Goal: Task Accomplishment & Management: Use online tool/utility

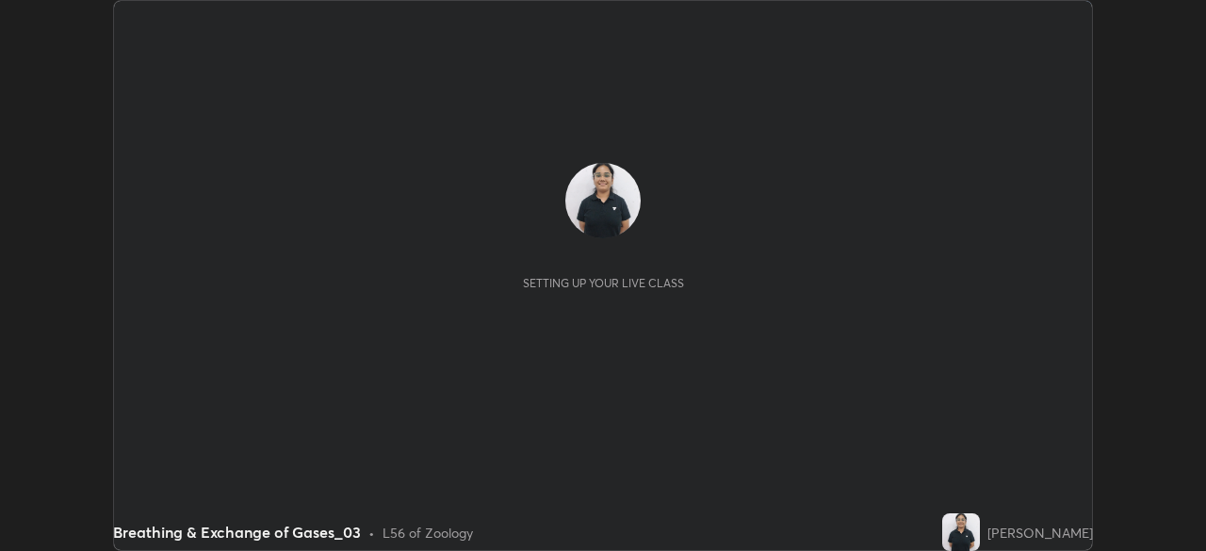
scroll to position [551, 1205]
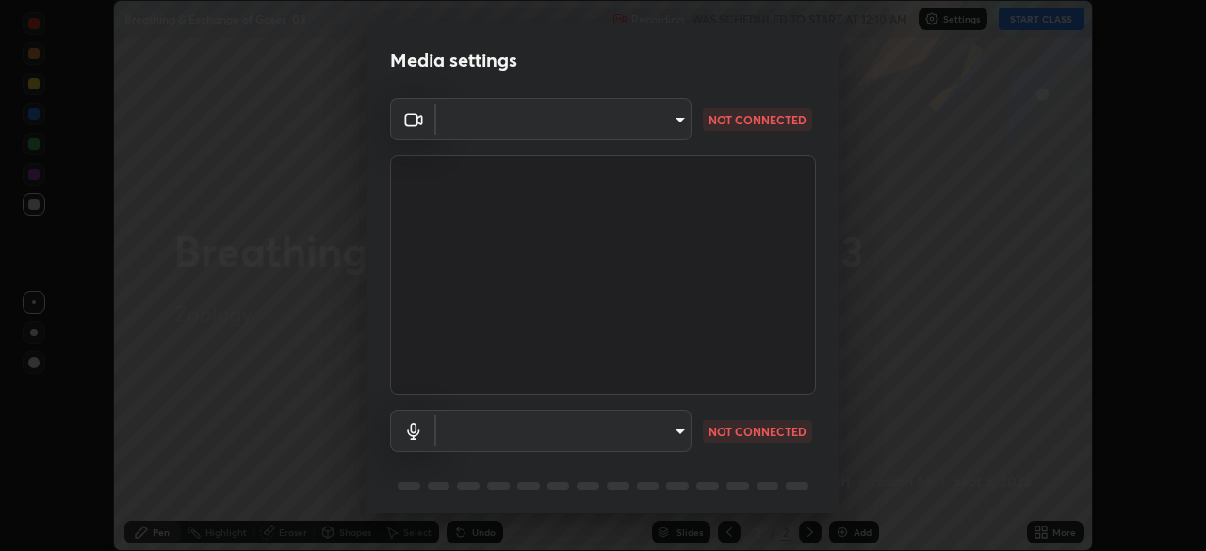
type input "d64d47ec9df49bf16df3be139c80778ada659e70263b5e9972ae33db9fa5459d"
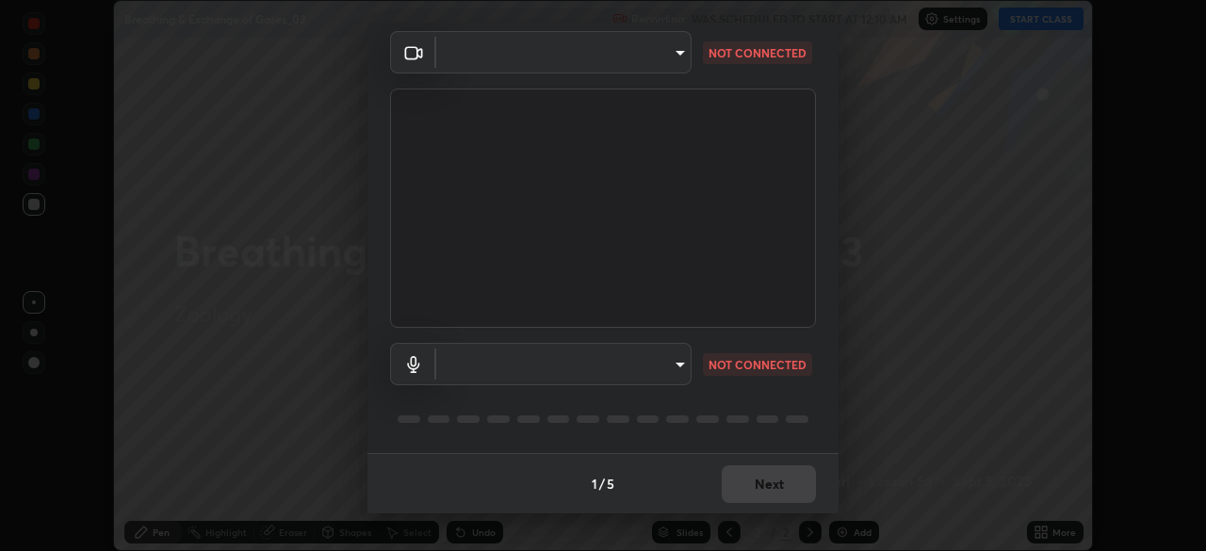
type input "51a22c1431b769a8bb8d408626adf62a2672edeebd2159a8188921bb0d946e59"
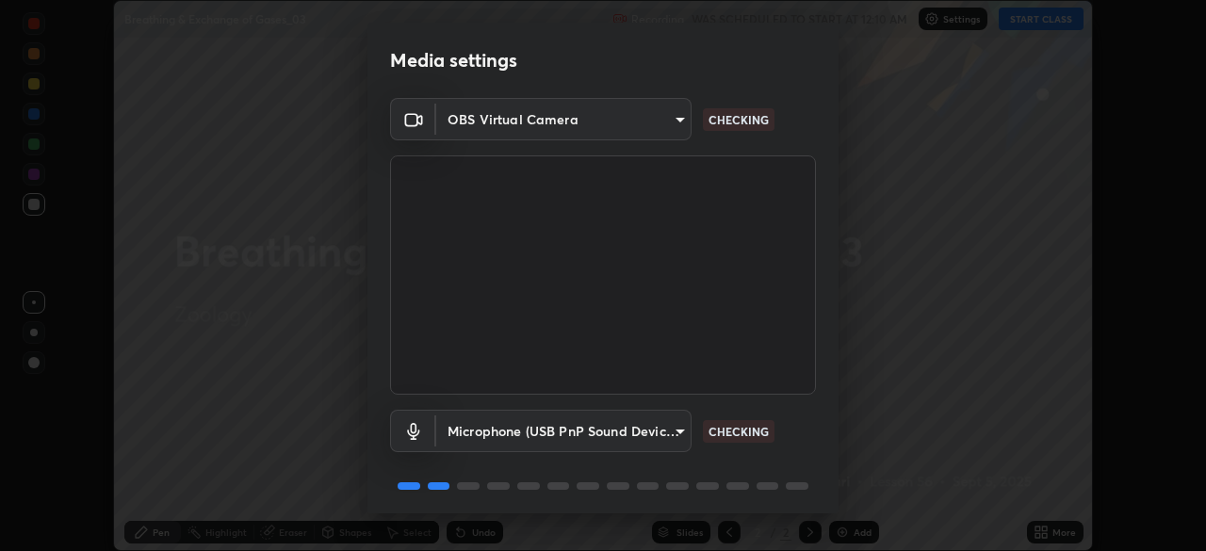
scroll to position [67, 0]
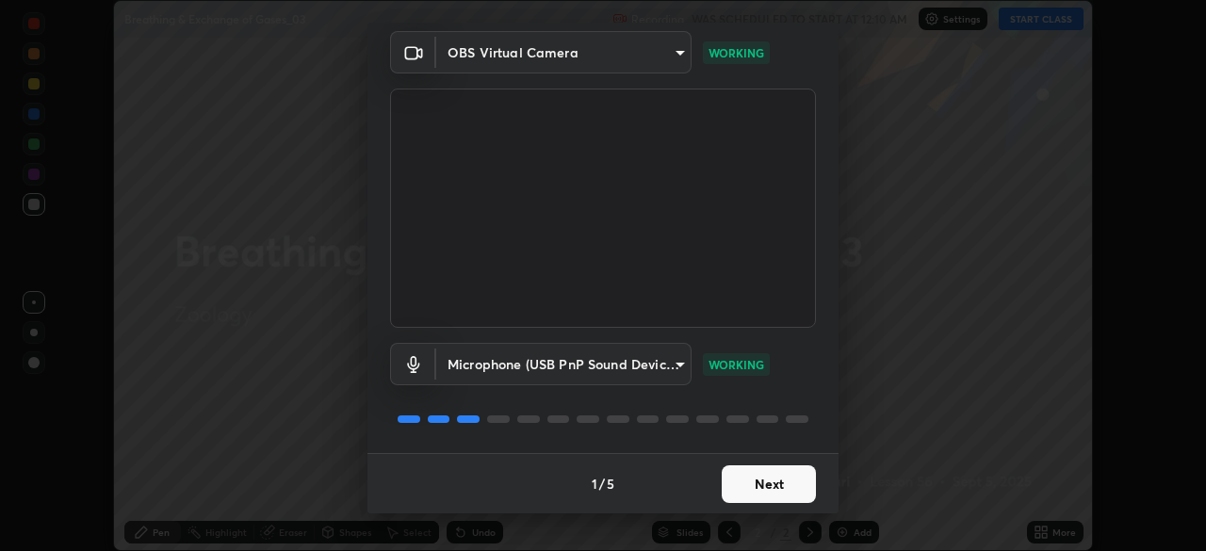
click at [757, 480] on button "Next" at bounding box center [769, 484] width 94 height 38
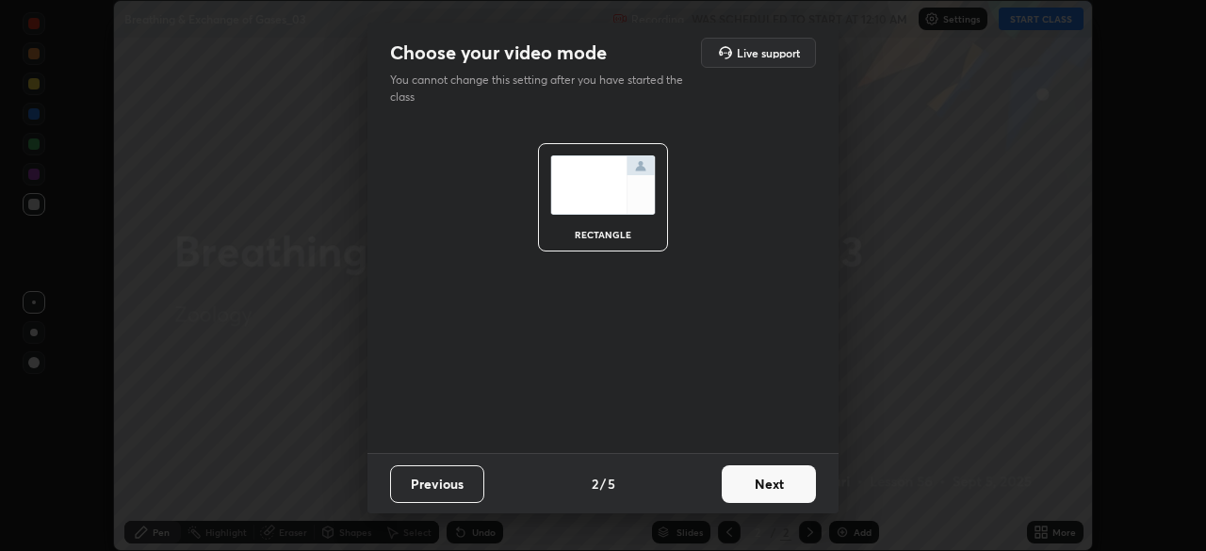
click at [760, 481] on button "Next" at bounding box center [769, 484] width 94 height 38
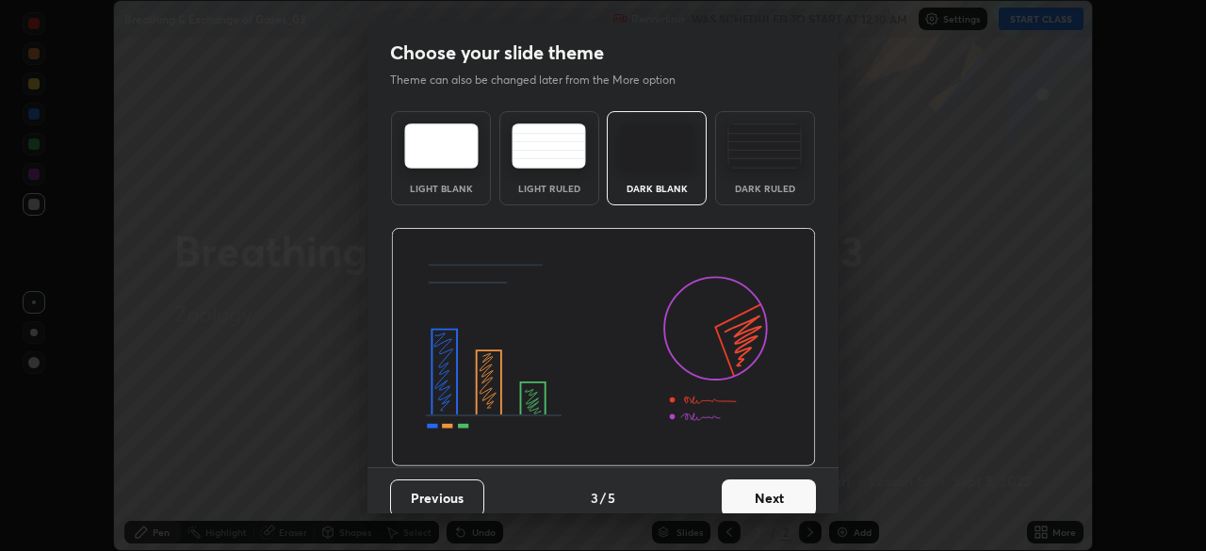
click at [763, 184] on div "Dark Ruled" at bounding box center [764, 188] width 75 height 9
click at [773, 497] on button "Next" at bounding box center [769, 499] width 94 height 38
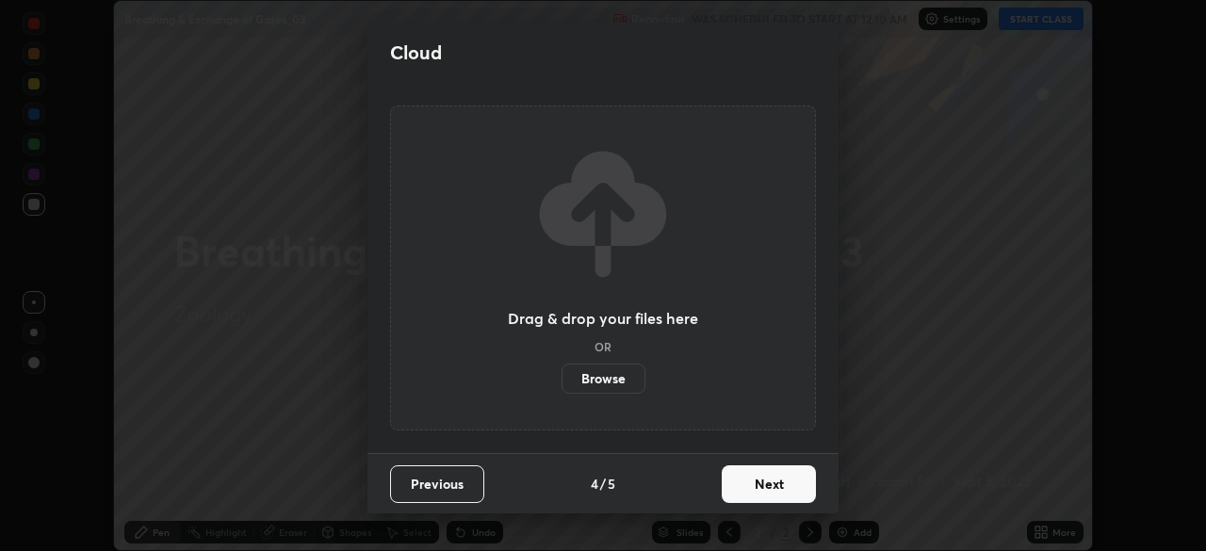
click at [780, 483] on button "Next" at bounding box center [769, 484] width 94 height 38
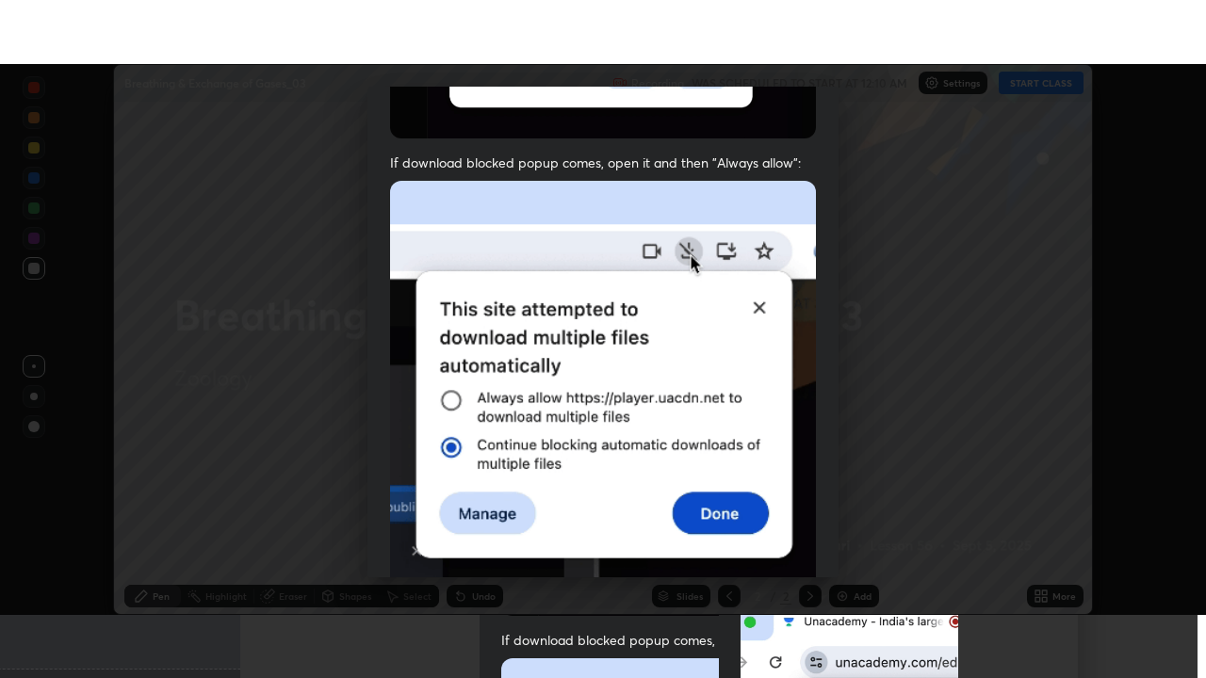
scroll to position [451, 0]
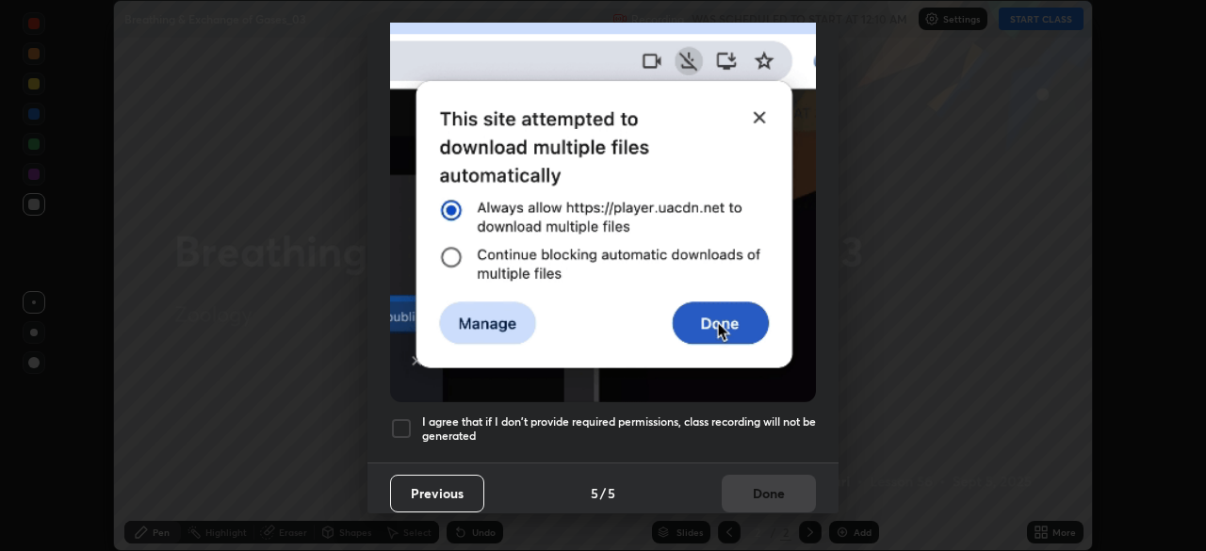
click at [404, 417] on div at bounding box center [401, 428] width 23 height 23
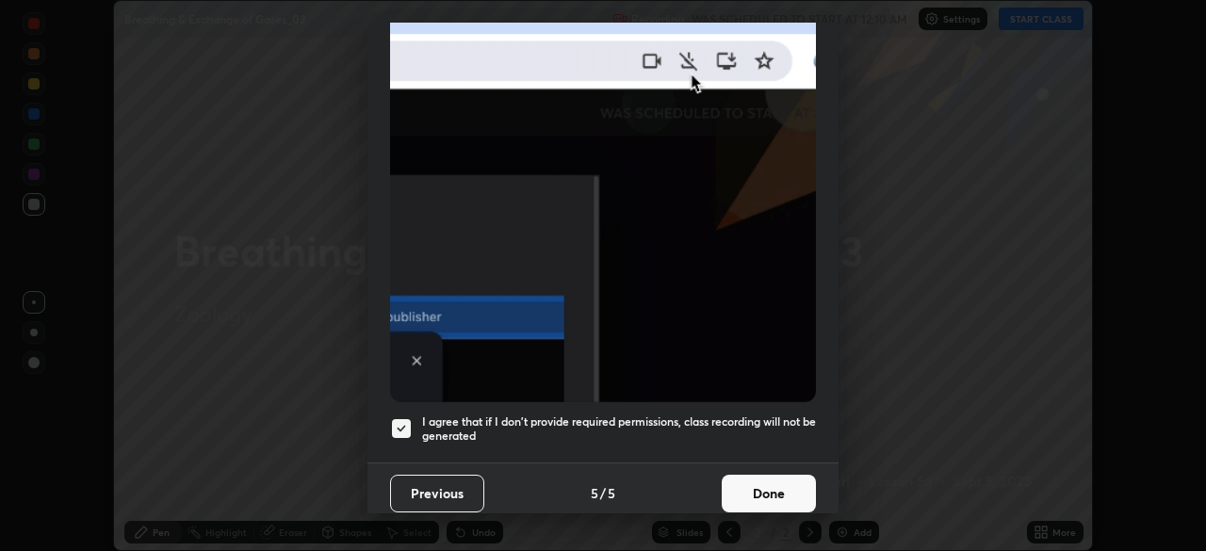
click at [760, 499] on button "Done" at bounding box center [769, 494] width 94 height 38
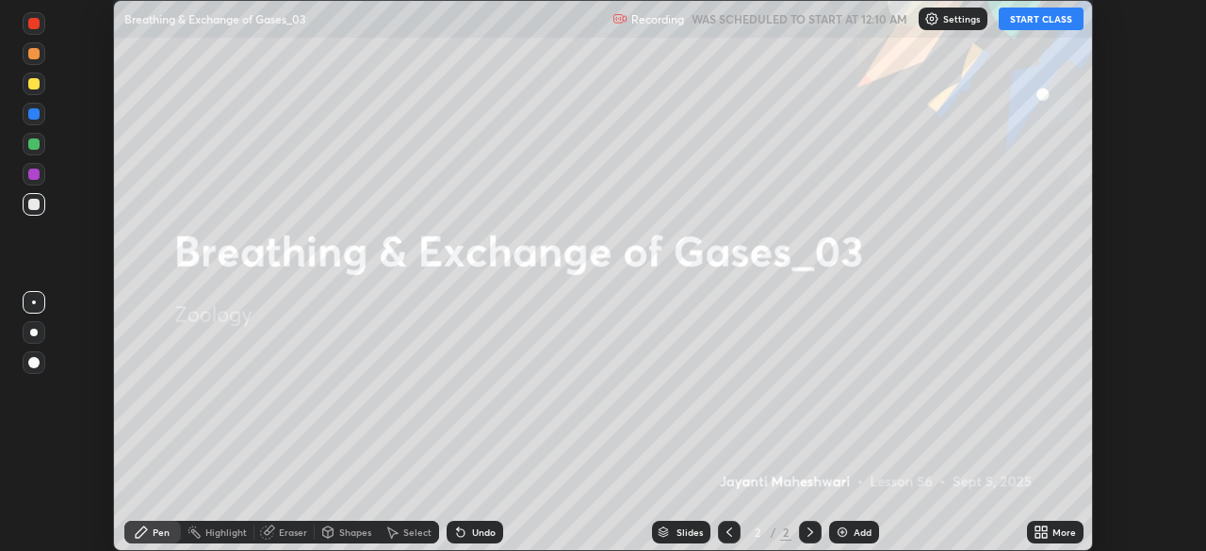
click at [1010, 24] on button "START CLASS" at bounding box center [1041, 19] width 85 height 23
click at [1045, 522] on div "More" at bounding box center [1055, 532] width 57 height 23
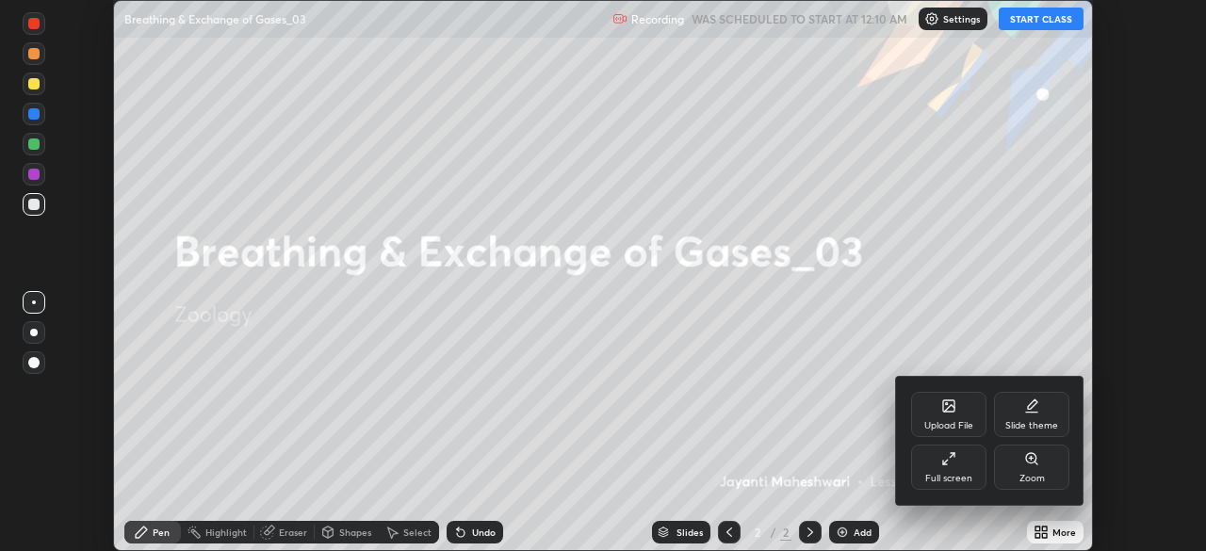
click at [960, 465] on div "Full screen" at bounding box center [948, 467] width 75 height 45
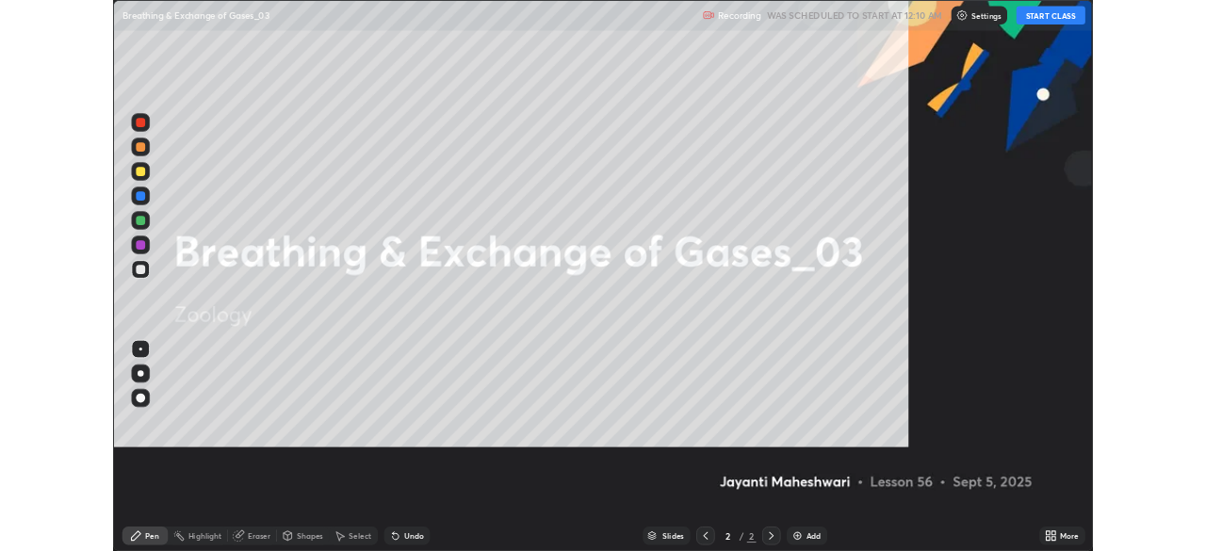
scroll to position [678, 1206]
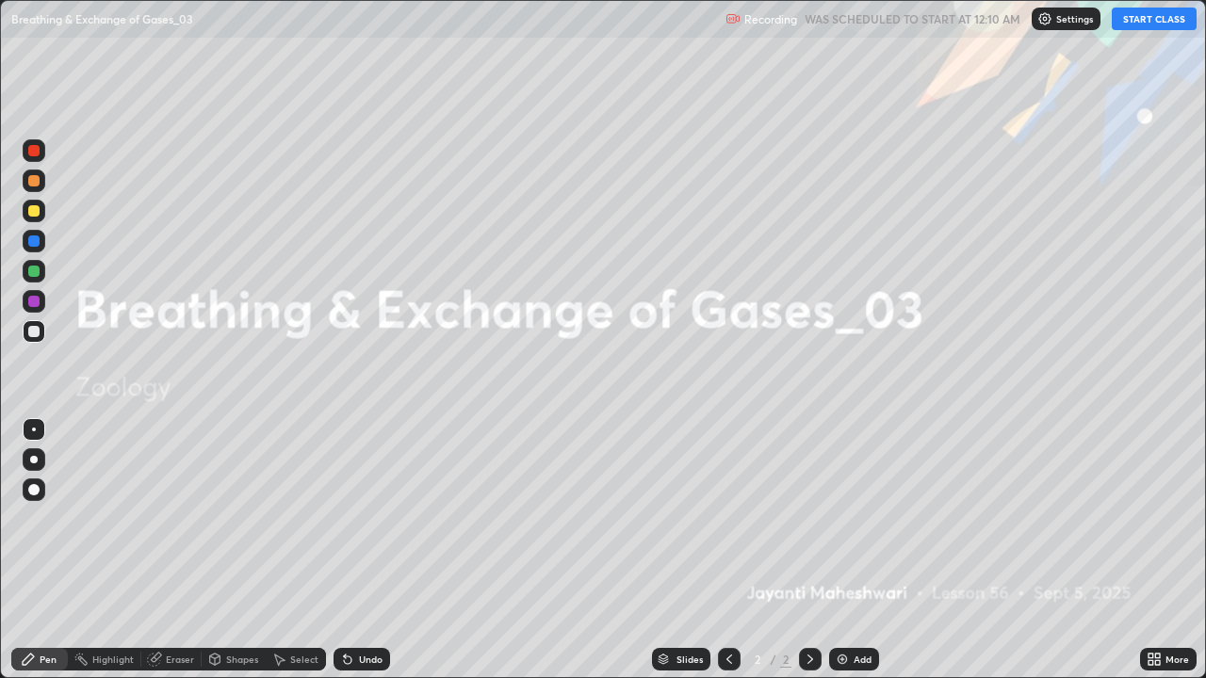
click at [847, 550] on img at bounding box center [842, 659] width 15 height 15
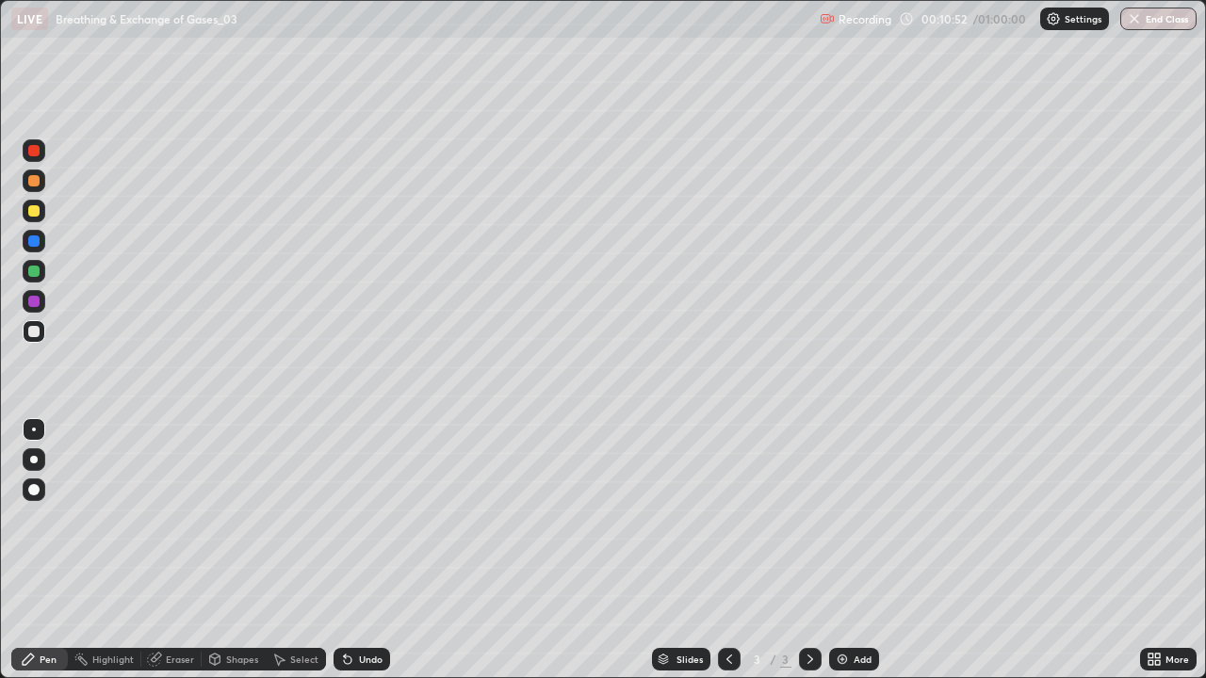
click at [1148, 21] on button "End Class" at bounding box center [1158, 19] width 76 height 23
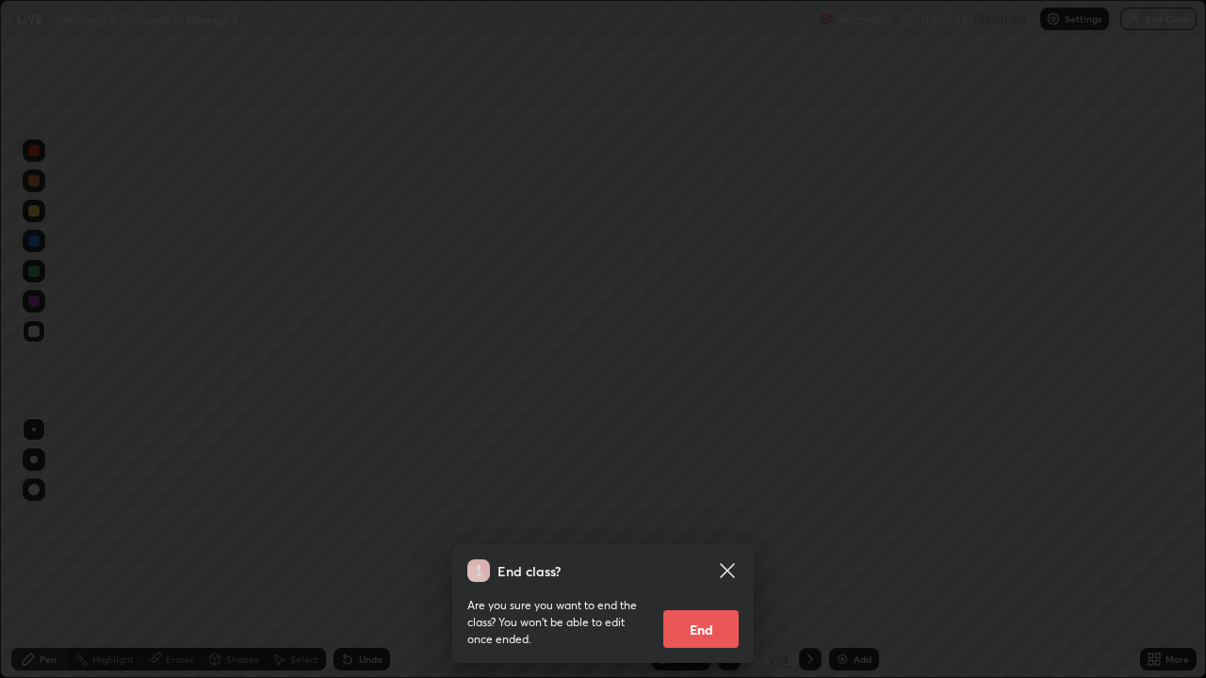
click at [708, 550] on button "End" at bounding box center [700, 629] width 75 height 38
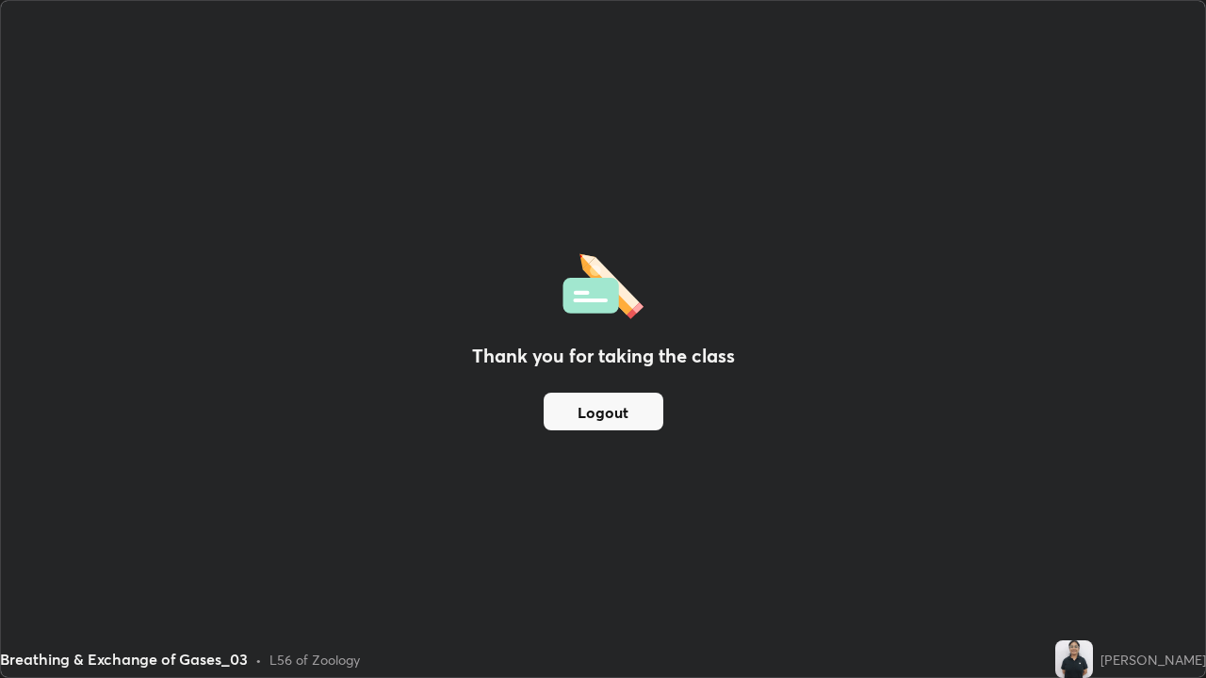
click at [603, 399] on button "Logout" at bounding box center [604, 412] width 120 height 38
click at [487, 500] on div "Thank you for taking the class Logout" at bounding box center [603, 339] width 1204 height 676
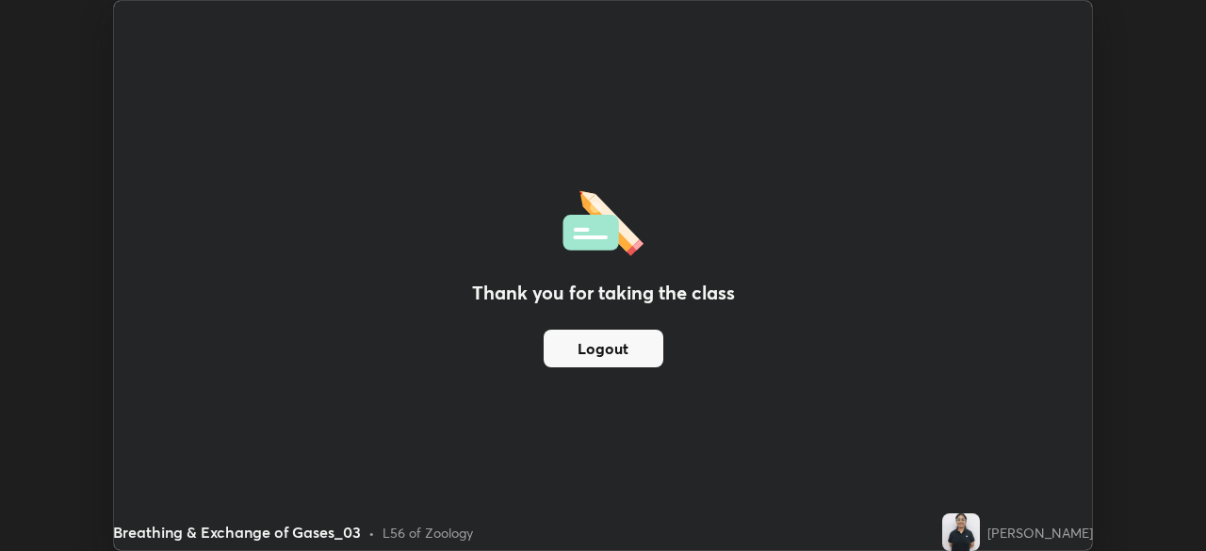
scroll to position [93660, 93006]
